Goal: Information Seeking & Learning: Learn about a topic

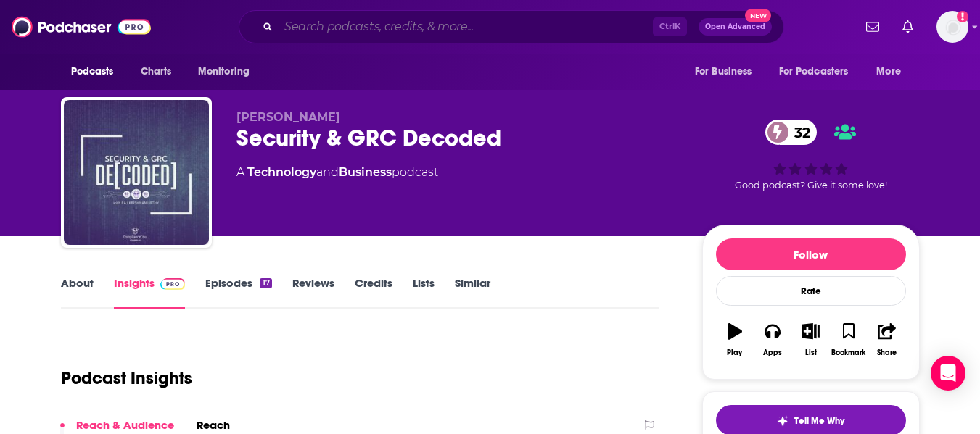
click at [382, 26] on input "Search podcasts, credits, & more..." at bounding box center [465, 26] width 374 height 23
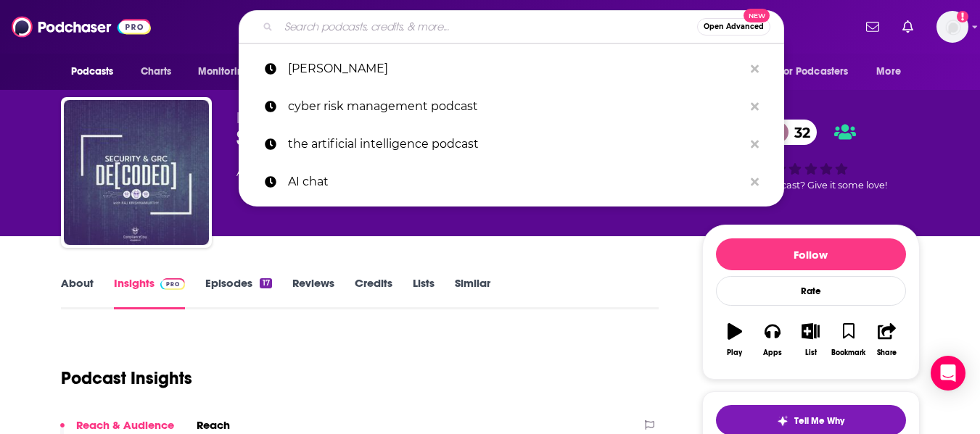
click at [382, 26] on input "Search podcasts, credits, & more..." at bounding box center [487, 26] width 418 height 23
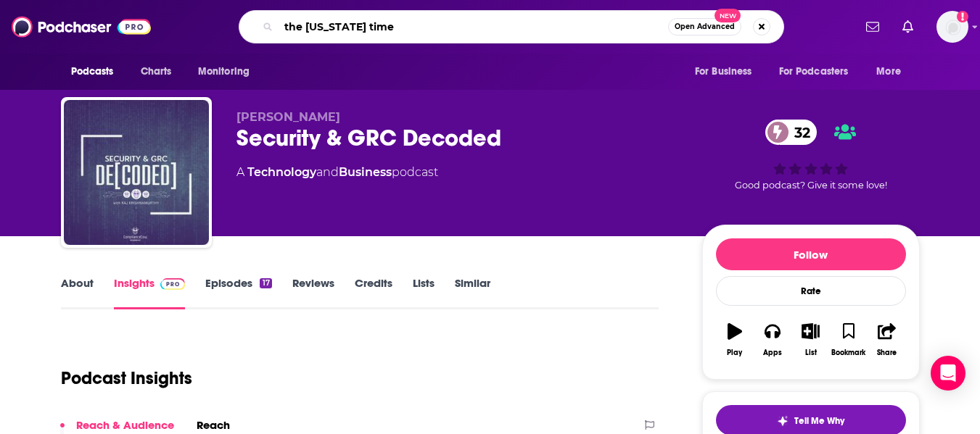
type input "the new york times"
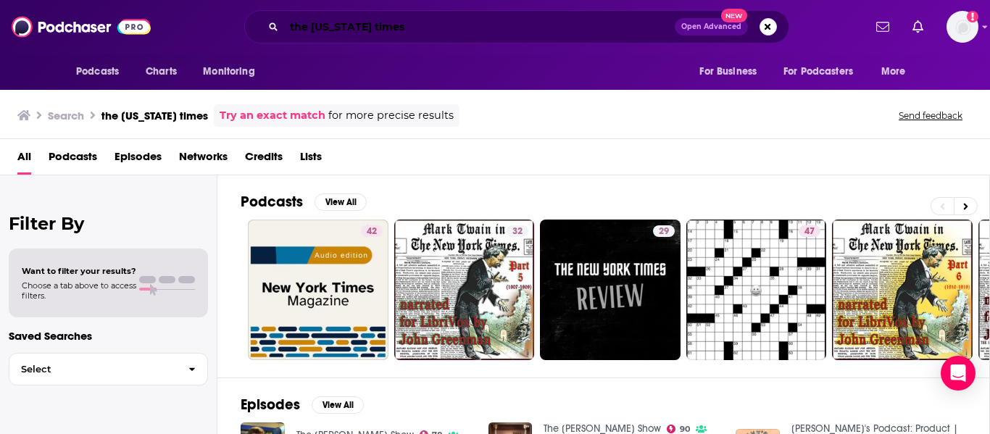
click at [405, 25] on input "the new york times" at bounding box center [479, 26] width 391 height 23
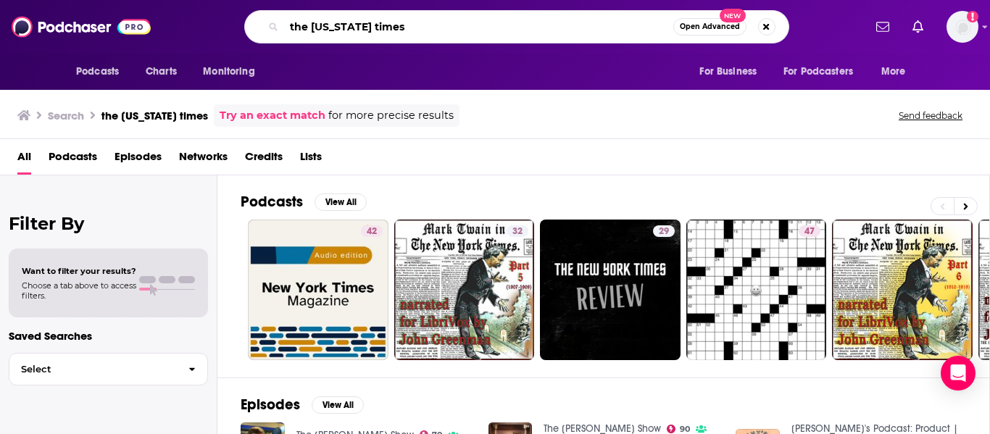
click at [405, 25] on input "the new york times" at bounding box center [478, 26] width 389 height 23
click at [404, 25] on input "the new york times" at bounding box center [478, 26] width 389 height 23
type input "hard fork"
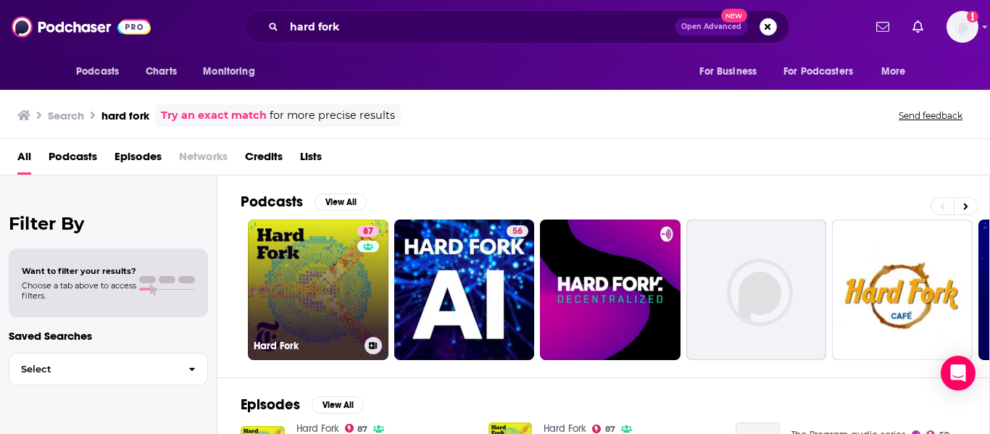
click at [324, 283] on link "87 Hard Fork" at bounding box center [318, 290] width 141 height 141
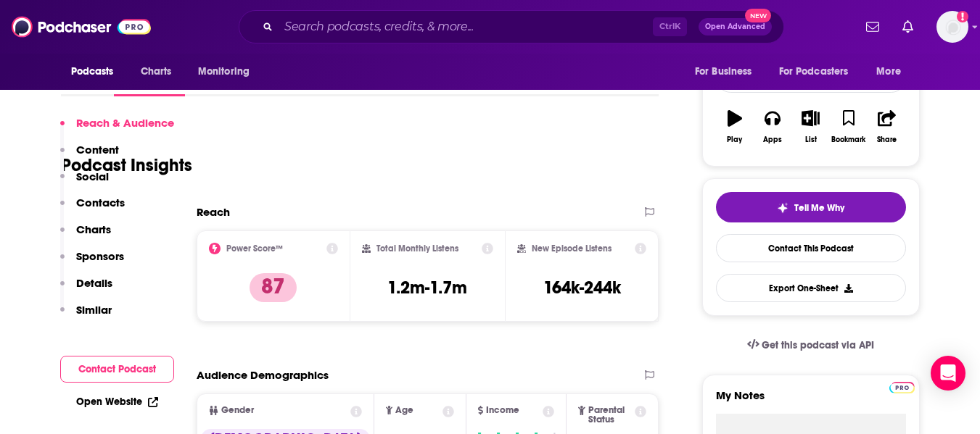
scroll to position [266, 0]
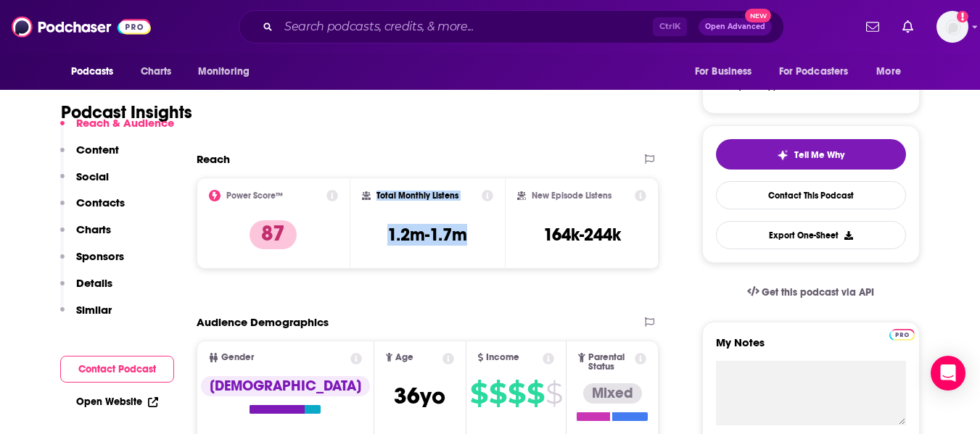
drag, startPoint x: 473, startPoint y: 236, endPoint x: 59, endPoint y: 152, distance: 423.2
click at [376, 185] on div "Total Monthly Listens 1.2m-1.7m" at bounding box center [427, 223] width 154 height 91
copy div "Total Monthly Listens 1.2m-1.7m"
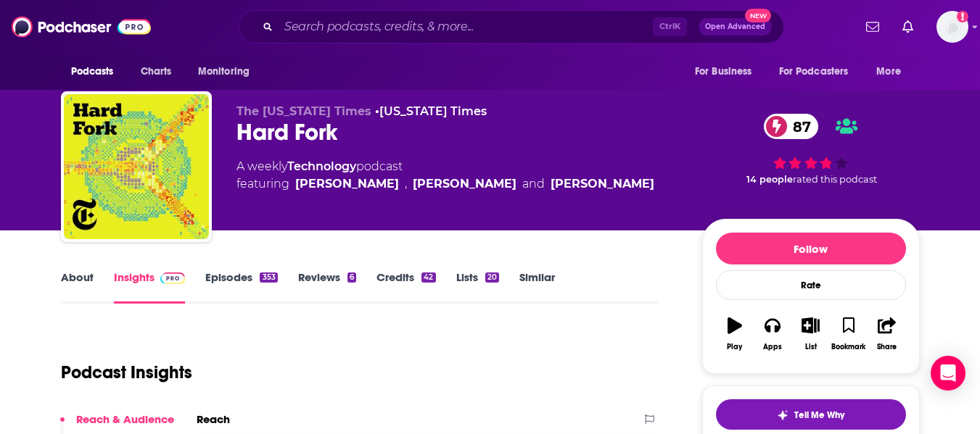
scroll to position [0, 0]
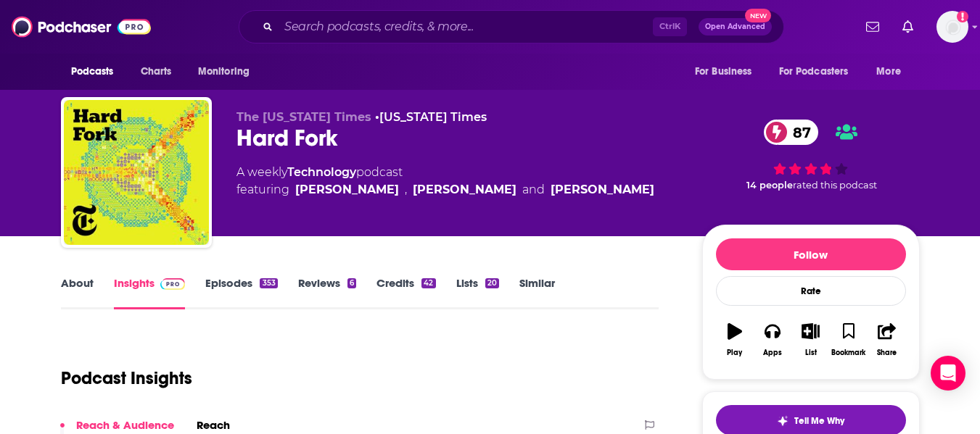
click at [76, 286] on link "About" at bounding box center [77, 292] width 33 height 33
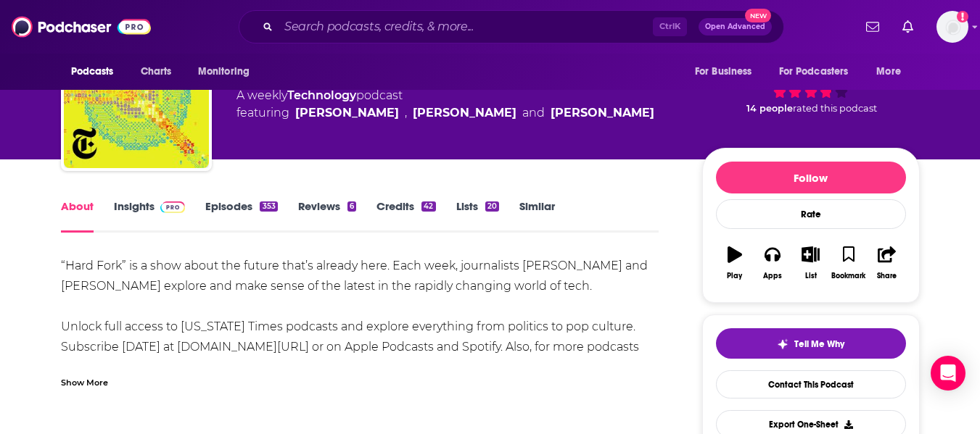
scroll to position [73, 0]
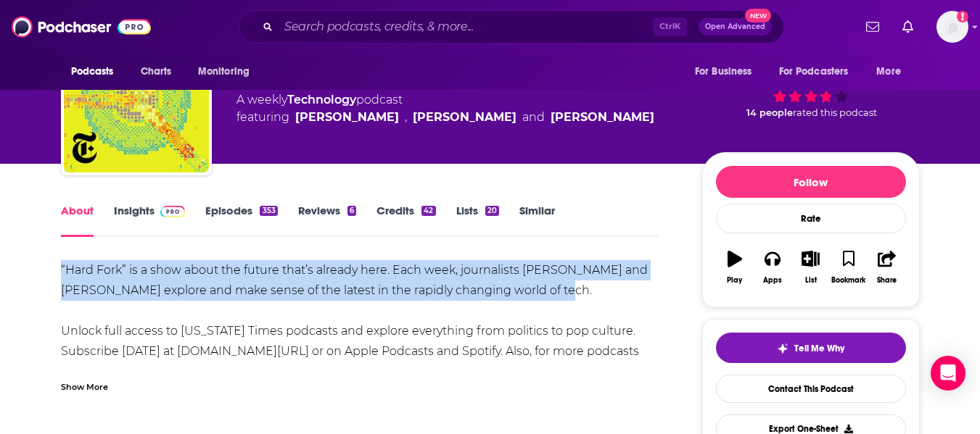
drag, startPoint x: 159, startPoint y: 278, endPoint x: 550, endPoint y: 284, distance: 391.6
copy div "“Hard Fork” is a show about the future that’s already here. Each week, journali…"
click at [146, 207] on link "Insights" at bounding box center [150, 220] width 72 height 33
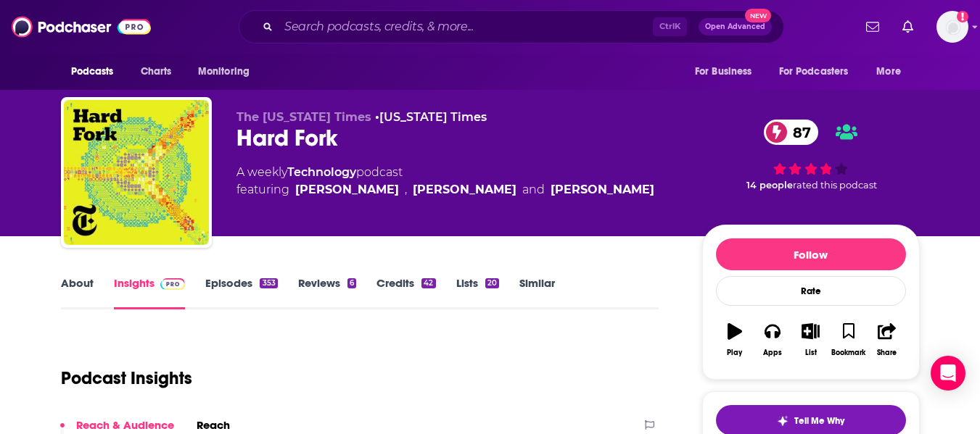
click at [270, 286] on div "353" at bounding box center [268, 283] width 17 height 10
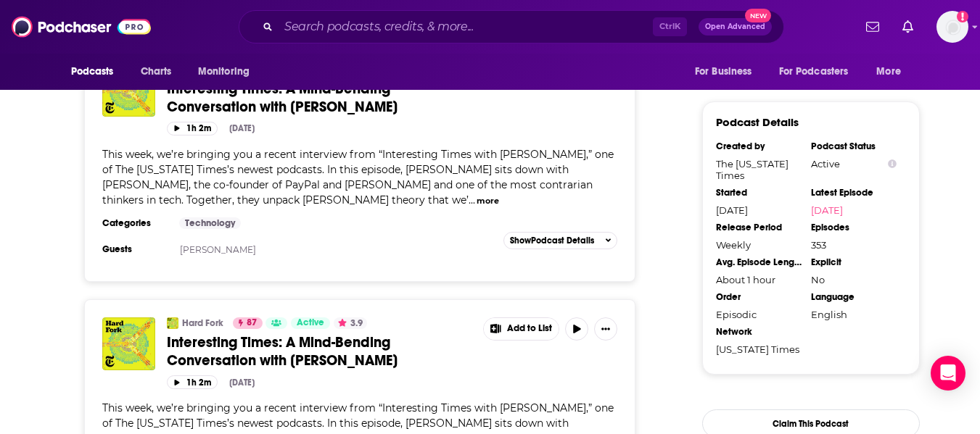
scroll to position [1900, 0]
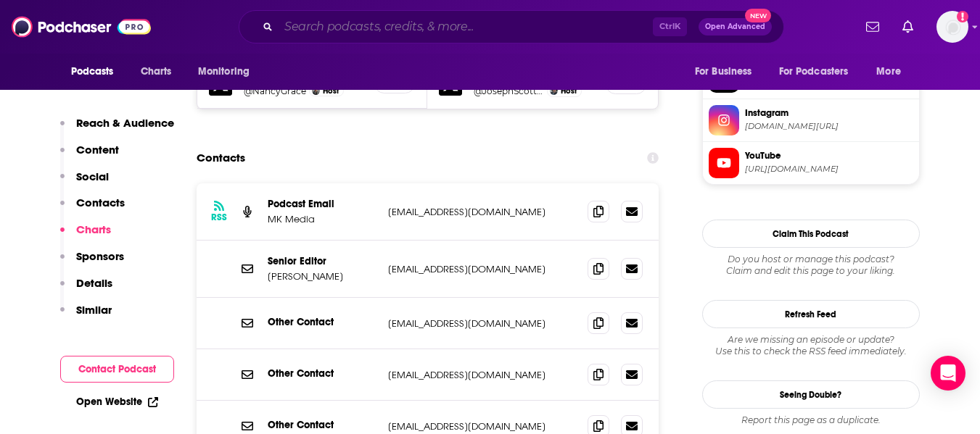
click at [484, 17] on input "Search podcasts, credits, & more..." at bounding box center [465, 26] width 374 height 23
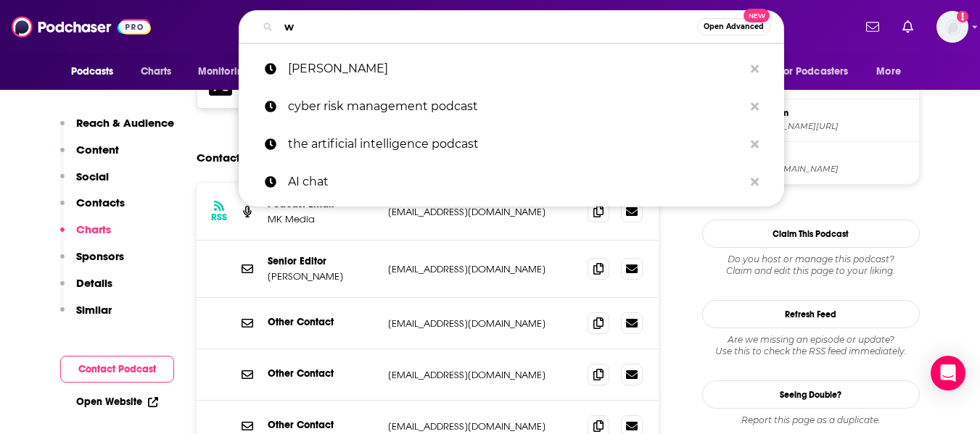
type input "ws"
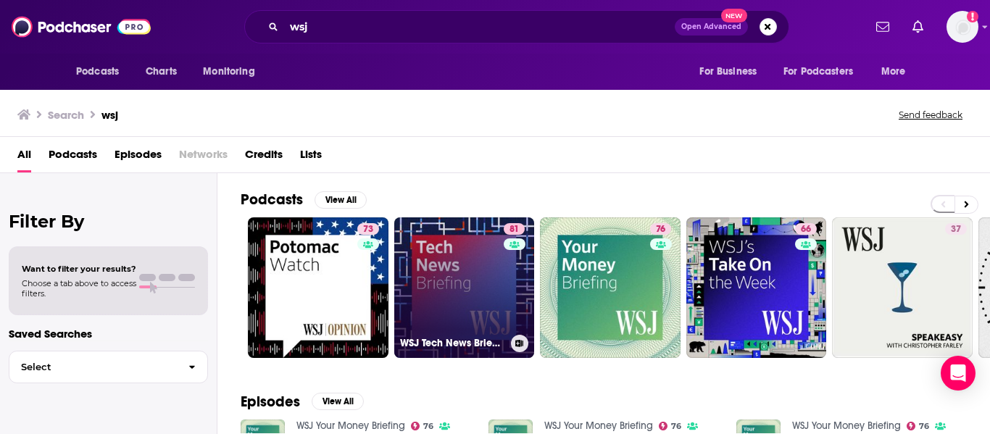
click at [483, 303] on link "81 WSJ Tech News Briefing" at bounding box center [464, 288] width 141 height 141
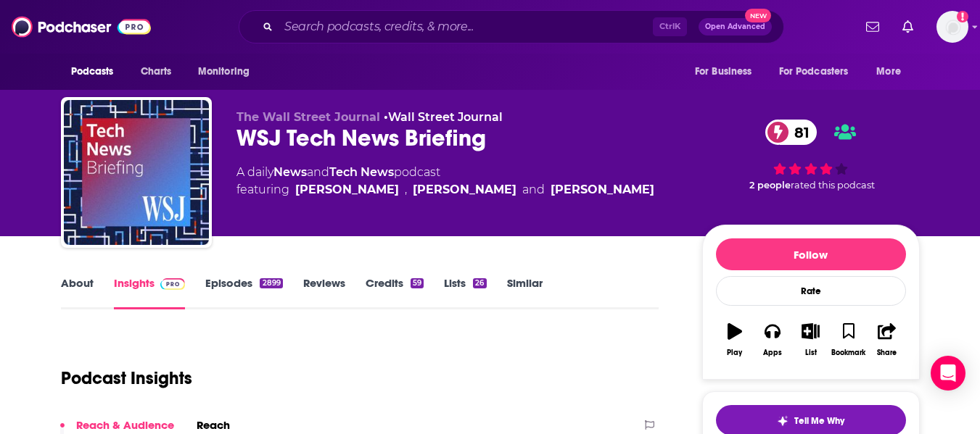
click at [226, 284] on link "Episodes 2899" at bounding box center [243, 292] width 77 height 33
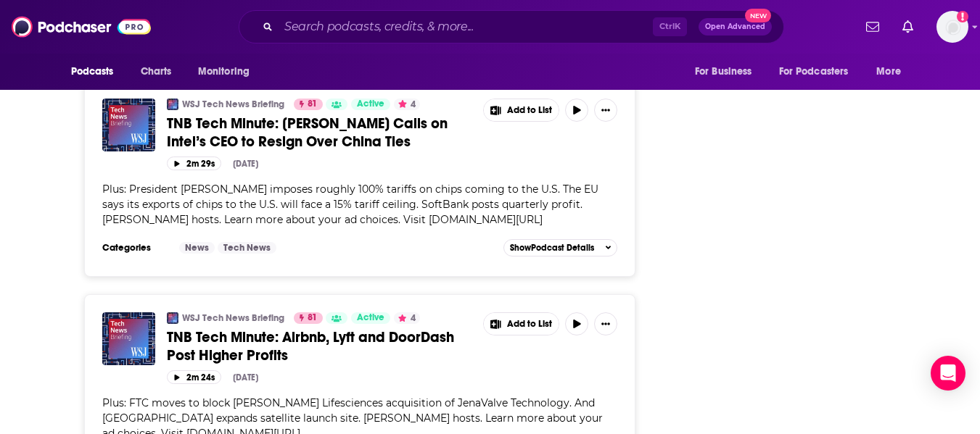
scroll to position [2944, 0]
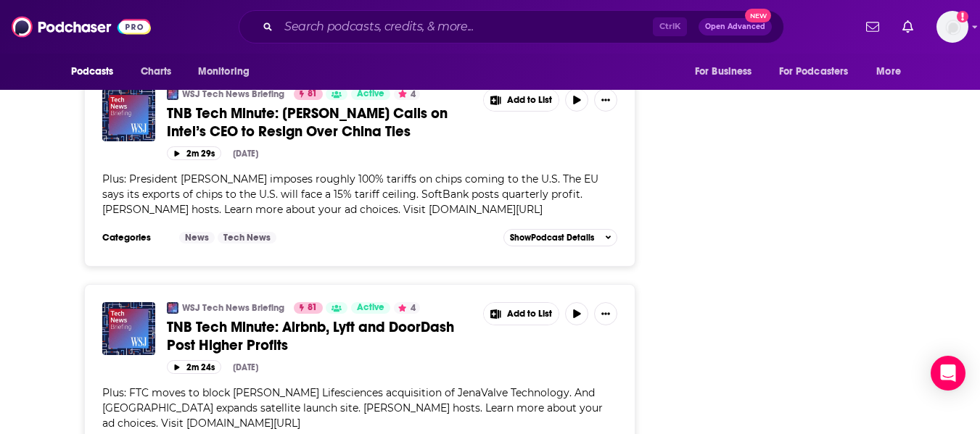
click at [334, 173] on span "Plus: President [PERSON_NAME] imposes roughly 100% tariffs on chips coming to t…" at bounding box center [350, 195] width 496 height 44
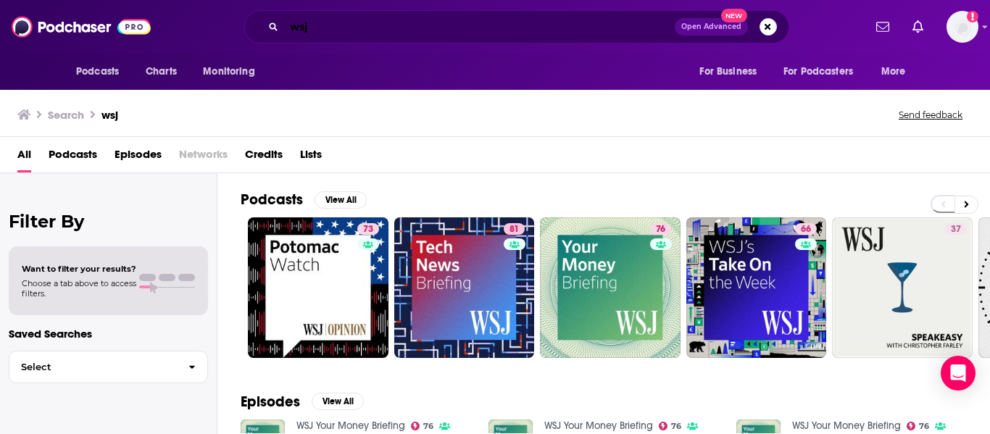
click at [315, 30] on input "wsj" at bounding box center [479, 26] width 391 height 23
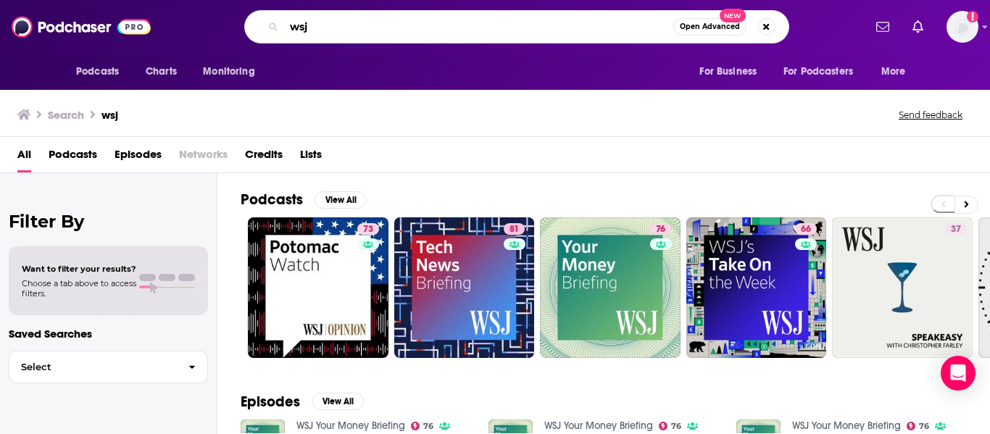
click at [315, 30] on input "wsj" at bounding box center [478, 26] width 389 height 23
type input "bloomberg"
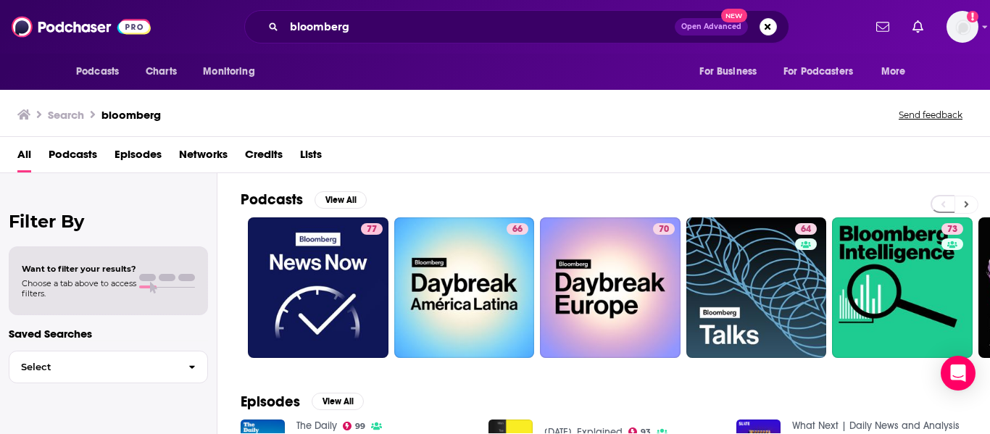
click at [969, 197] on button at bounding box center [967, 205] width 24 height 18
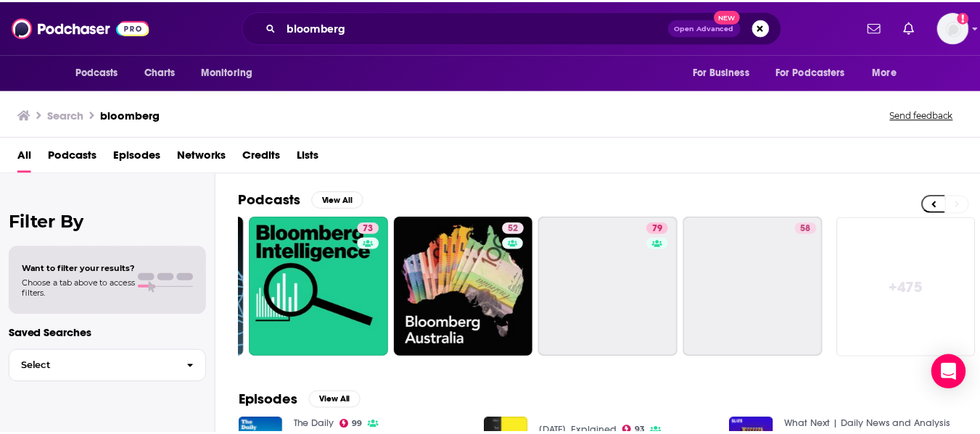
scroll to position [0, 582]
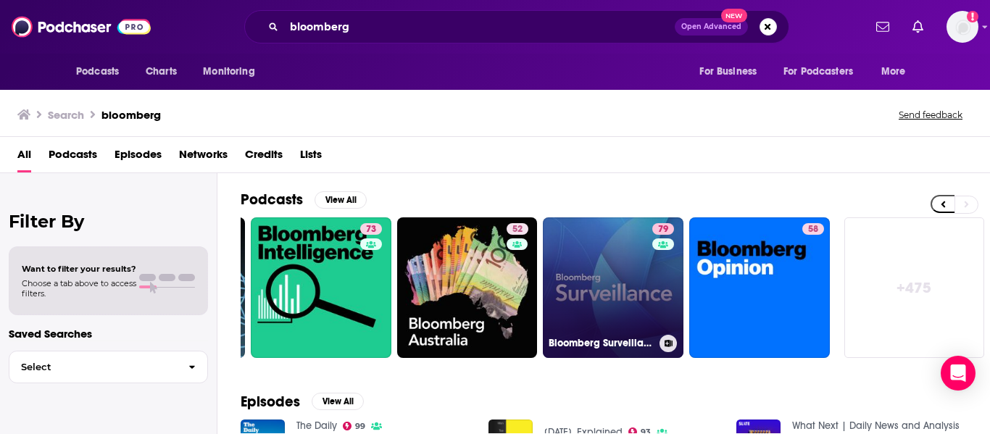
click at [579, 262] on link "79 Bloomberg Surveillance" at bounding box center [613, 288] width 141 height 141
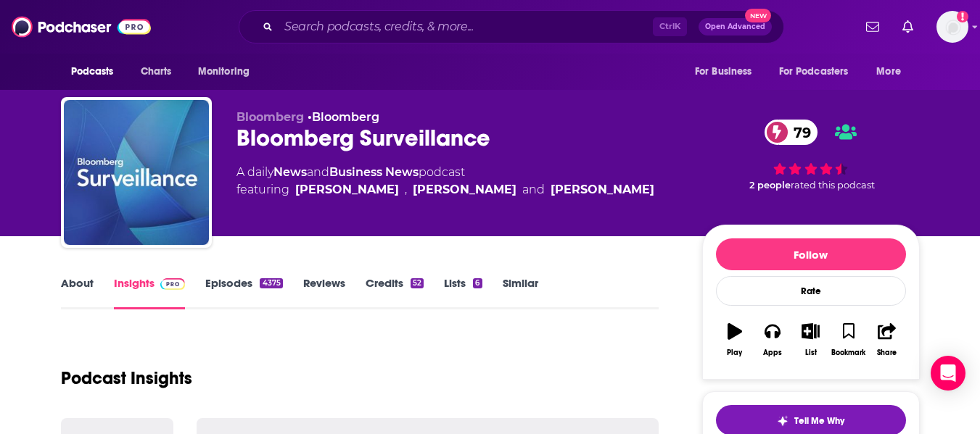
scroll to position [19, 0]
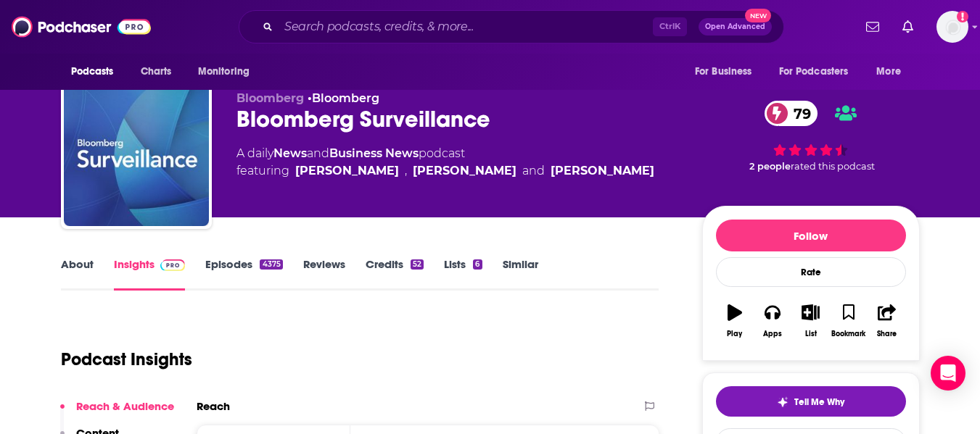
click at [220, 266] on link "Episodes 4375" at bounding box center [243, 273] width 77 height 33
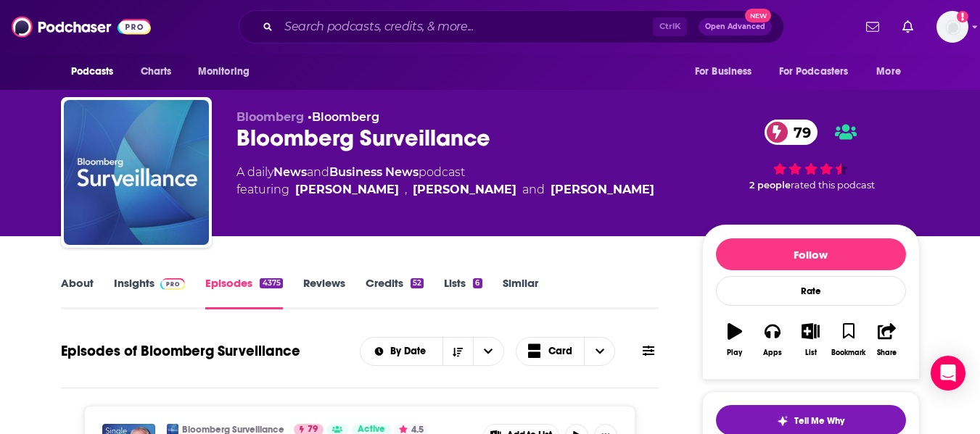
click at [83, 278] on link "About" at bounding box center [77, 292] width 33 height 33
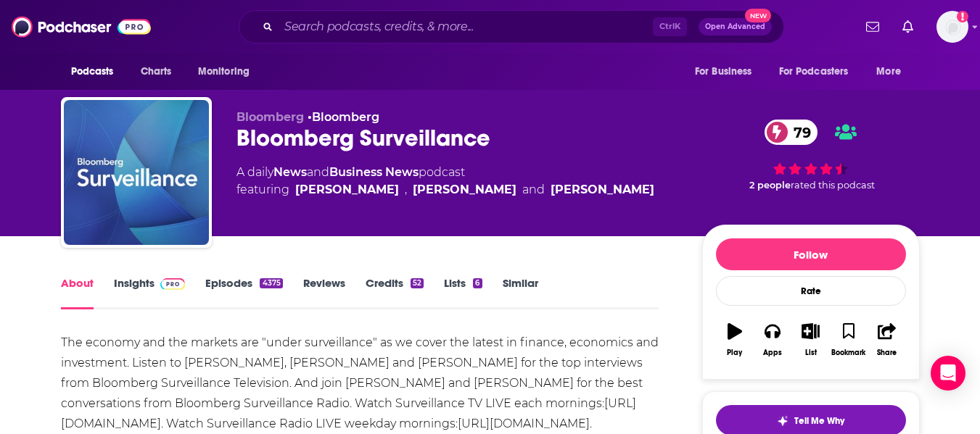
scroll to position [62, 0]
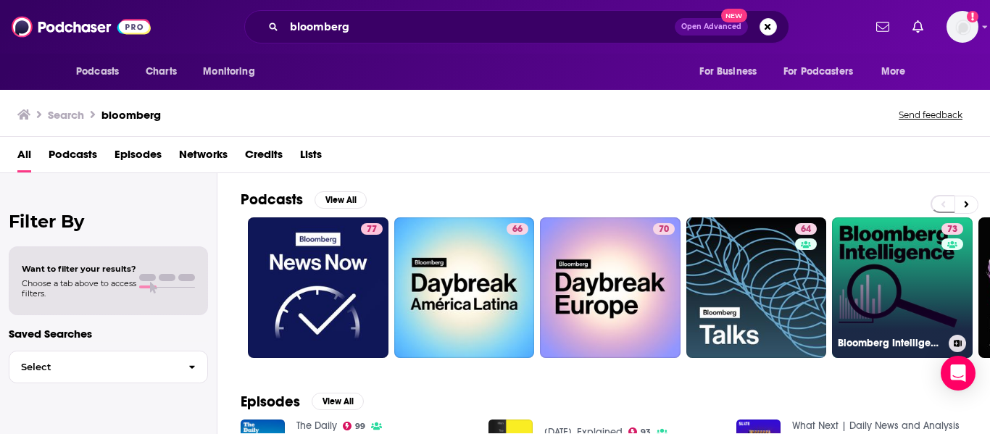
click at [881, 258] on link "73 Bloomberg Intelligence" at bounding box center [902, 288] width 141 height 141
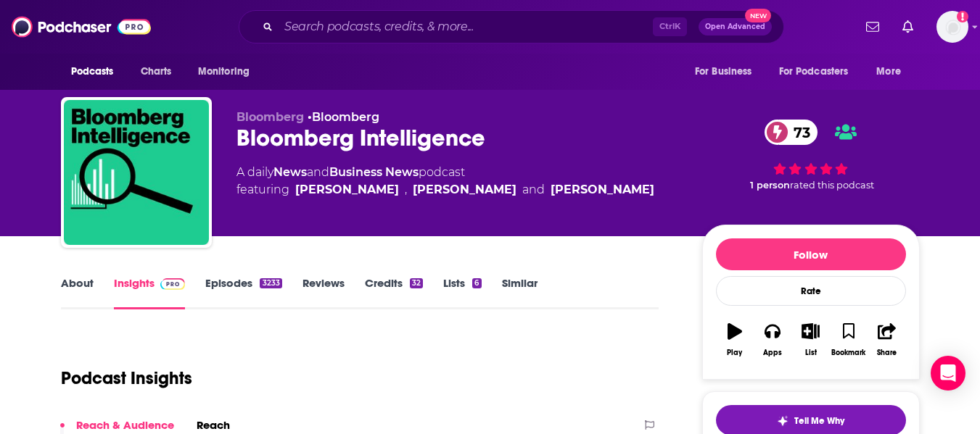
click at [65, 287] on link "About" at bounding box center [77, 292] width 33 height 33
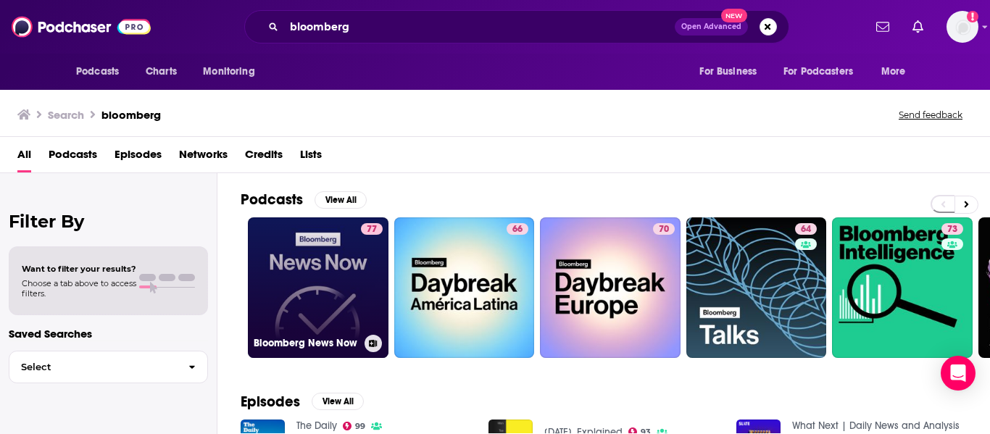
click at [332, 315] on link "77 Bloomberg News Now" at bounding box center [318, 288] width 141 height 141
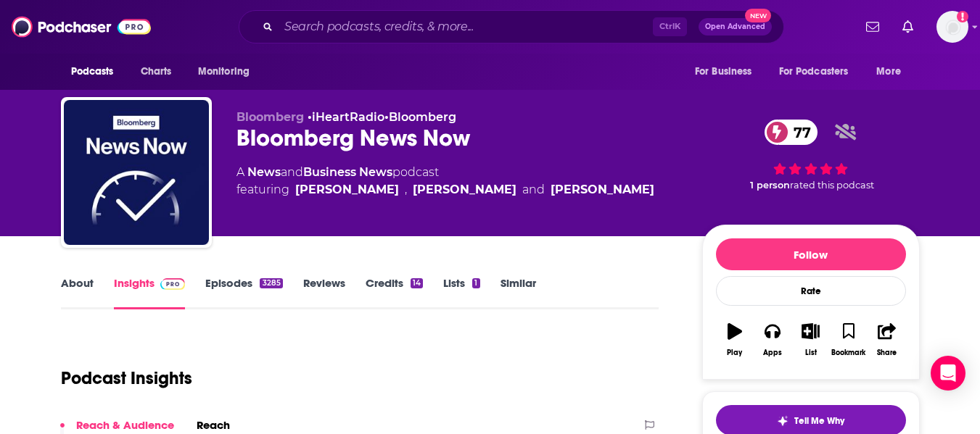
click at [88, 280] on link "About" at bounding box center [77, 292] width 33 height 33
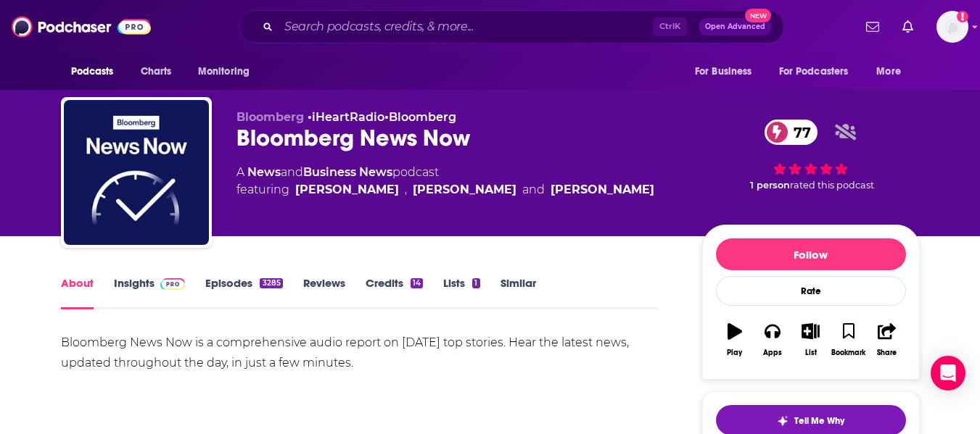
scroll to position [33, 0]
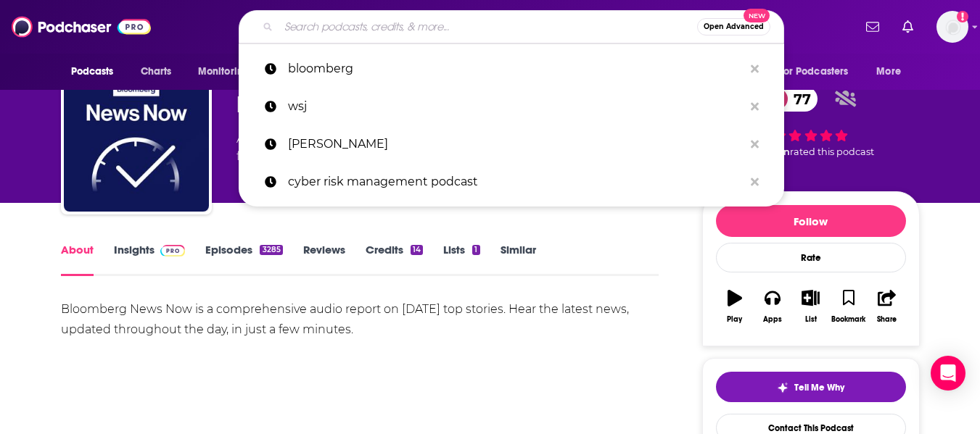
click at [525, 25] on input "Search podcasts, credits, & more..." at bounding box center [487, 26] width 418 height 23
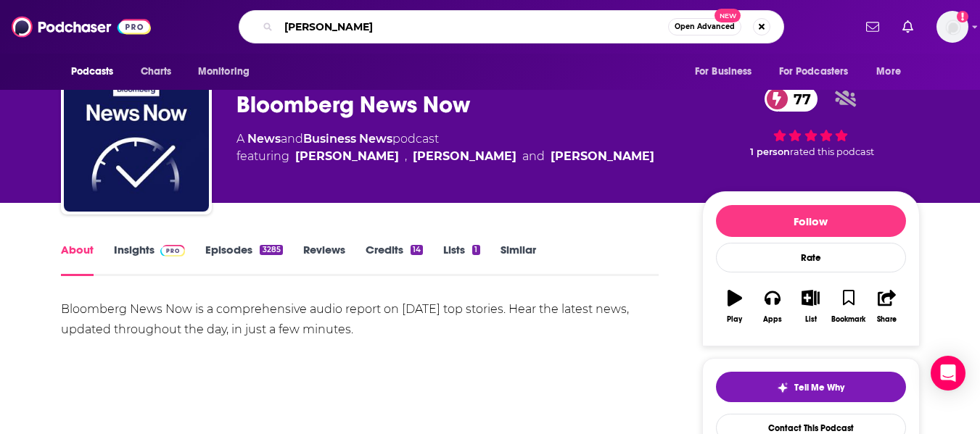
type input "fortune"
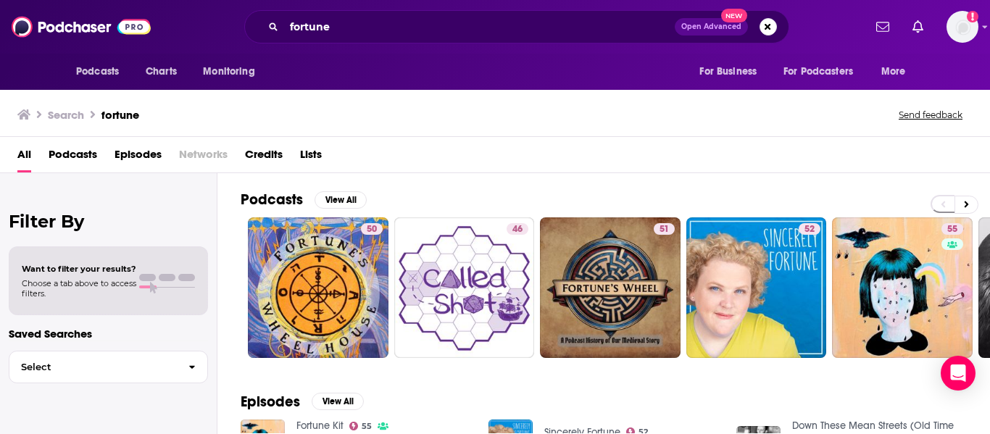
click at [446, 10] on div "fortune Open Advanced New" at bounding box center [516, 26] width 545 height 33
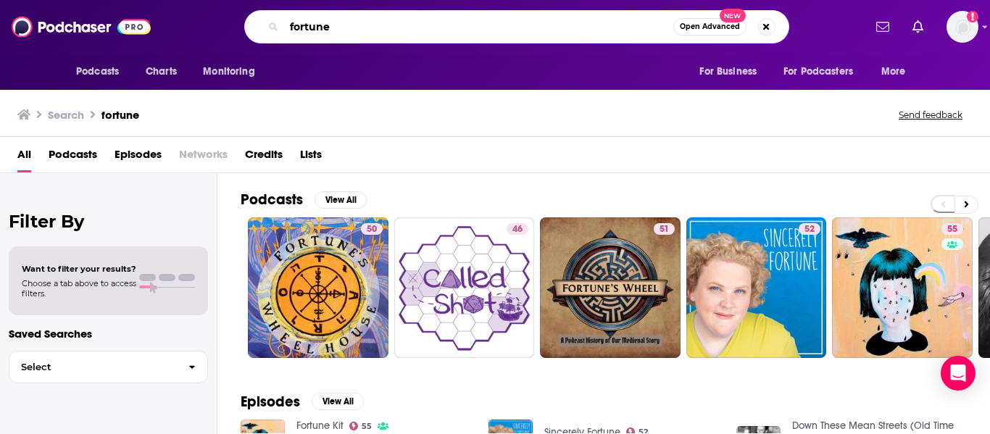
click at [437, 21] on input "fortune" at bounding box center [478, 26] width 389 height 23
type input "fast company"
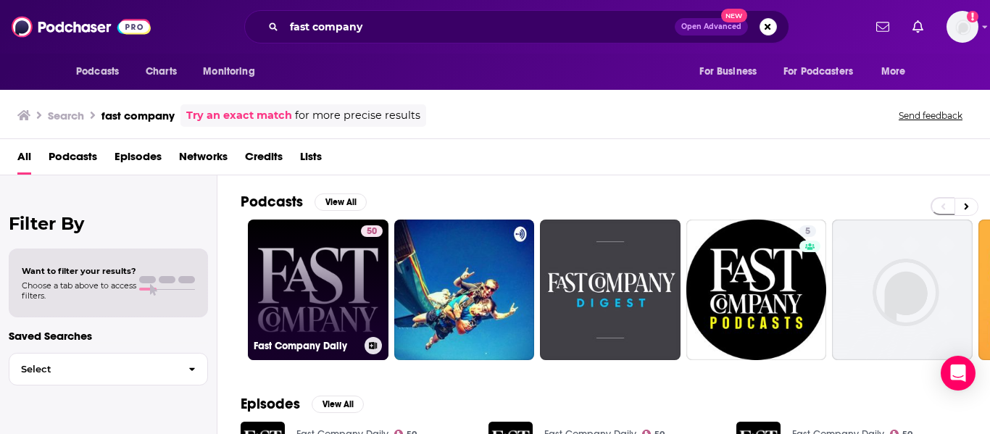
click at [307, 245] on link "50 Fast Company Daily" at bounding box center [318, 290] width 141 height 141
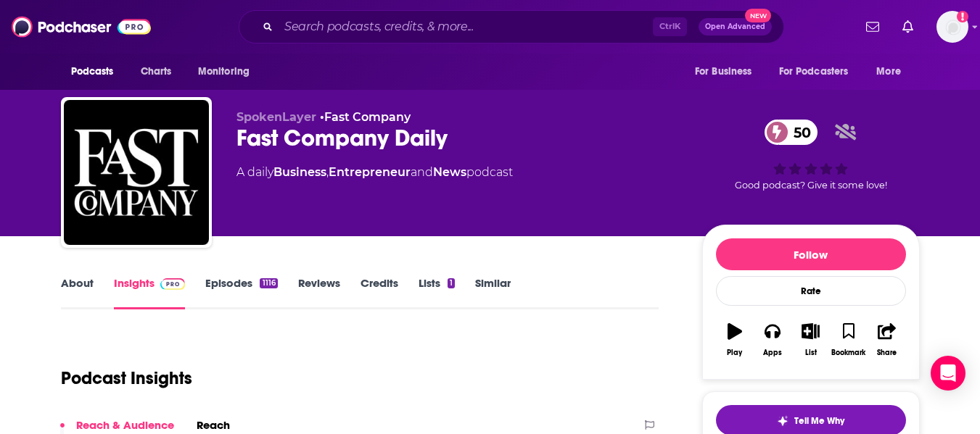
click at [224, 283] on link "Episodes 1116" at bounding box center [241, 292] width 72 height 33
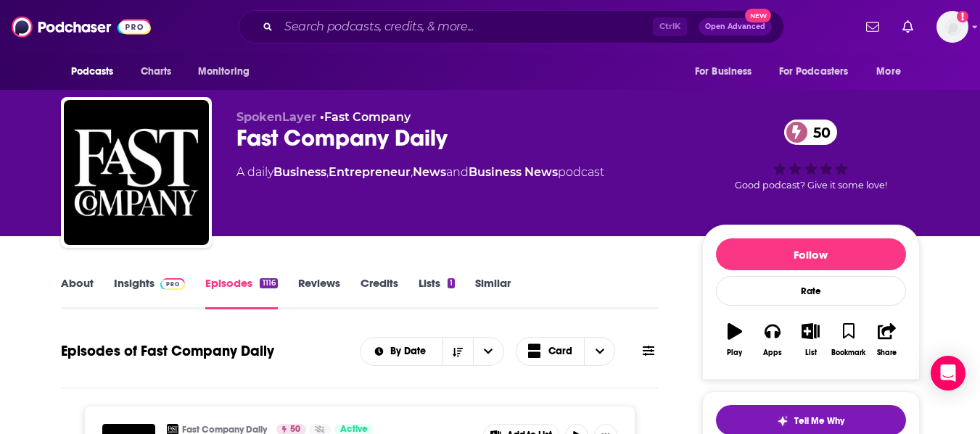
click at [336, 46] on div "Podcasts Charts Monitoring Ctrl K Open Advanced New For Business For Podcasters…" at bounding box center [490, 27] width 980 height 54
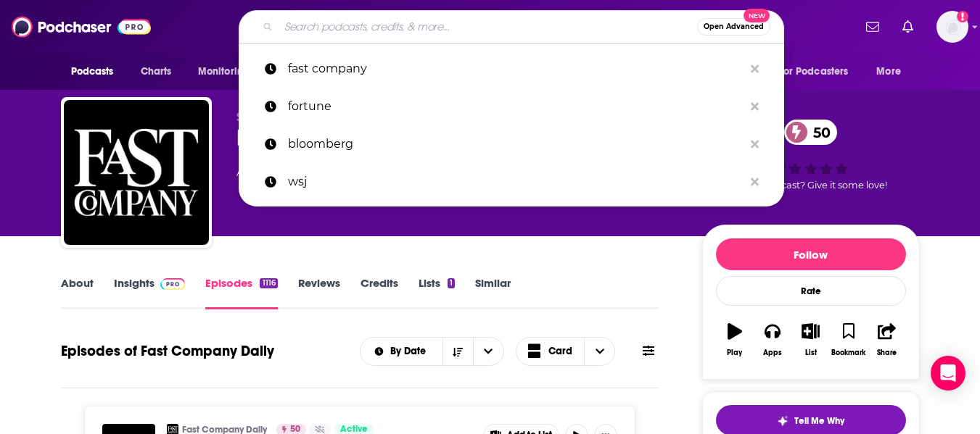
click at [335, 33] on input "Search podcasts, credits, & more..." at bounding box center [487, 26] width 418 height 23
